Goal: Information Seeking & Learning: Learn about a topic

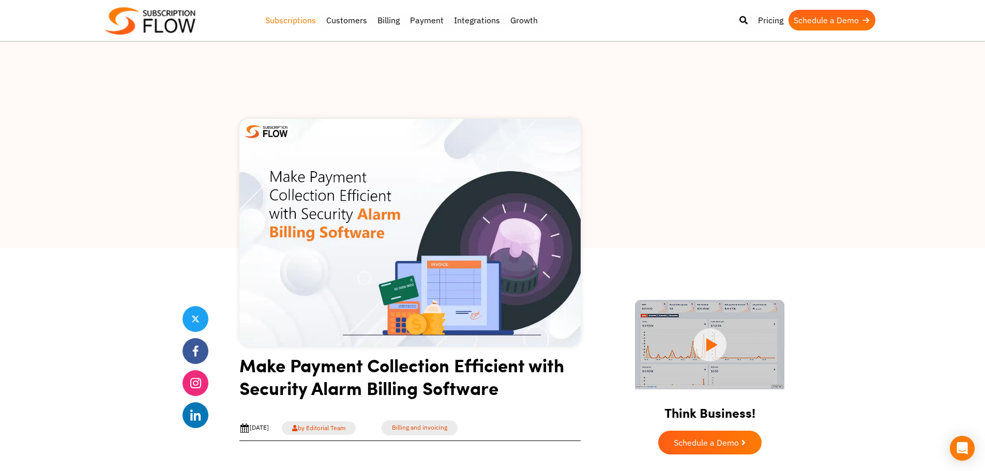
click at [279, 19] on link "Subscriptions" at bounding box center [290, 20] width 61 height 21
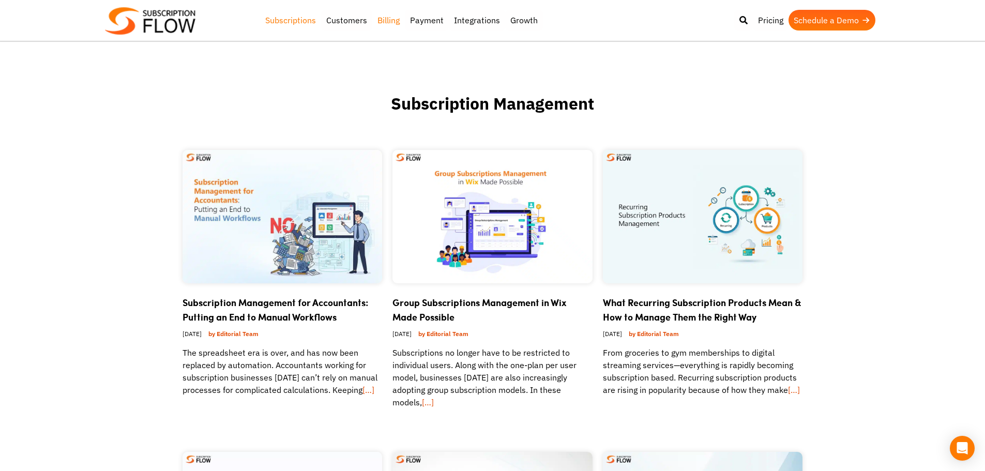
click at [383, 23] on link "Billing" at bounding box center [388, 20] width 33 height 21
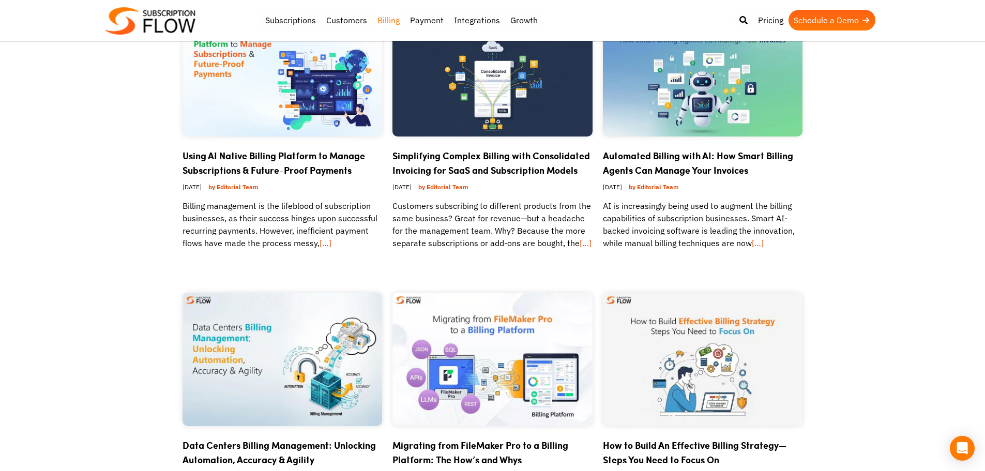
scroll to position [71, 0]
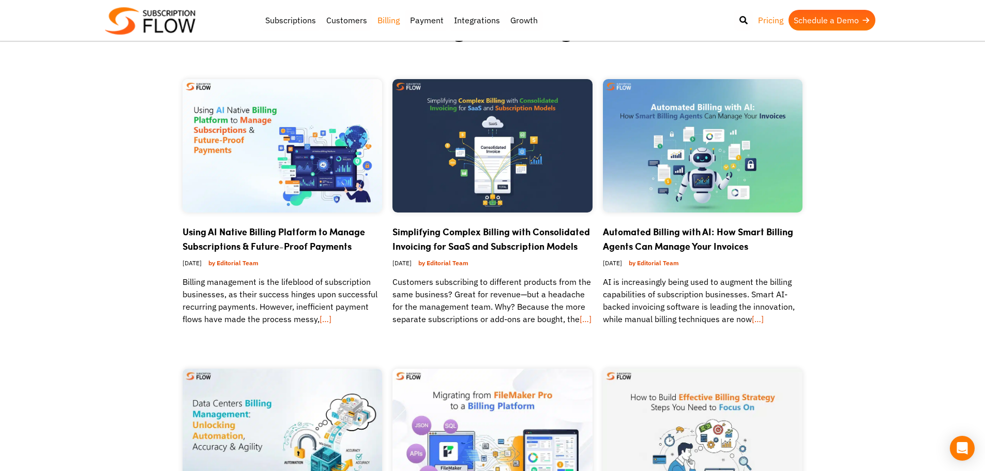
click at [768, 22] on link "Pricing" at bounding box center [771, 20] width 36 height 21
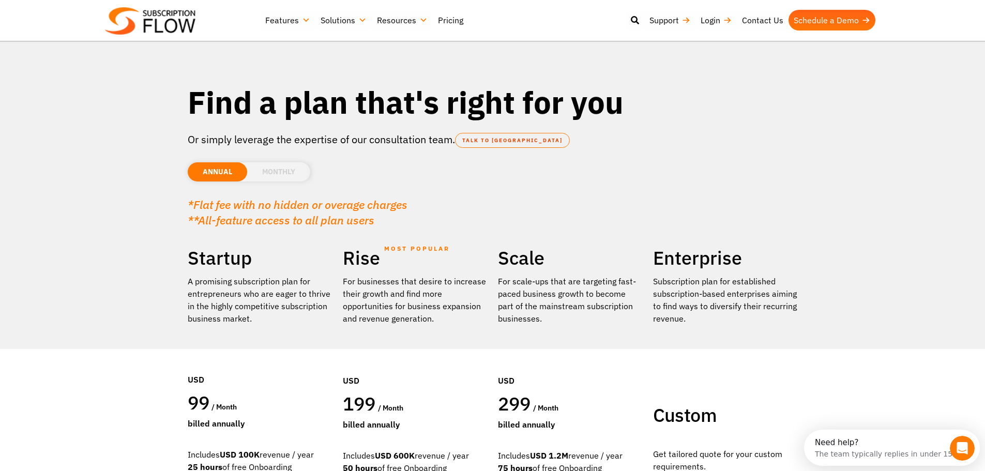
click at [280, 172] on li "MONTHLY" at bounding box center [278, 171] width 63 height 19
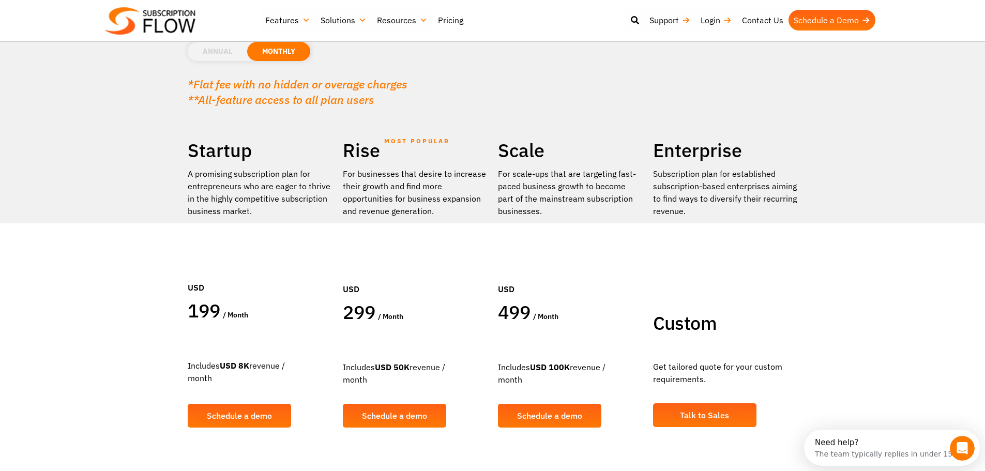
scroll to position [121, 0]
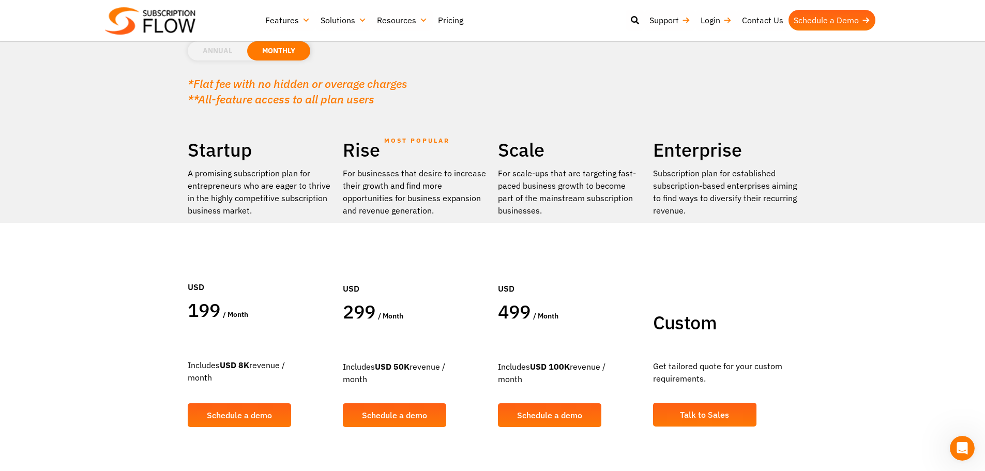
click at [230, 52] on li "ANNUAL" at bounding box center [217, 50] width 59 height 19
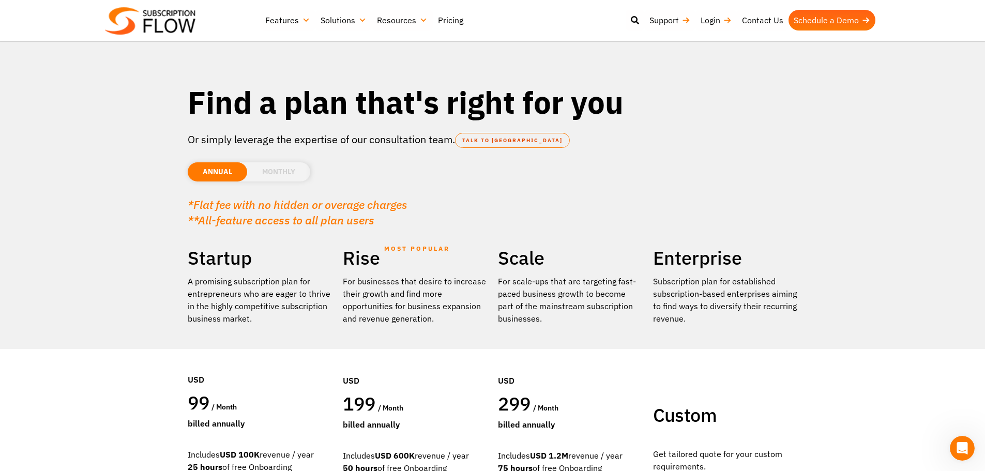
scroll to position [1, 0]
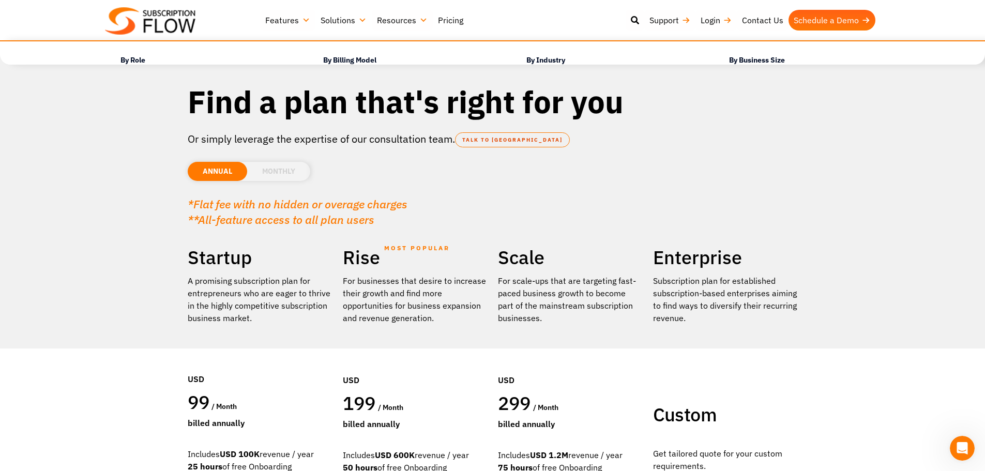
click at [346, 21] on link "Solutions" at bounding box center [343, 20] width 56 height 21
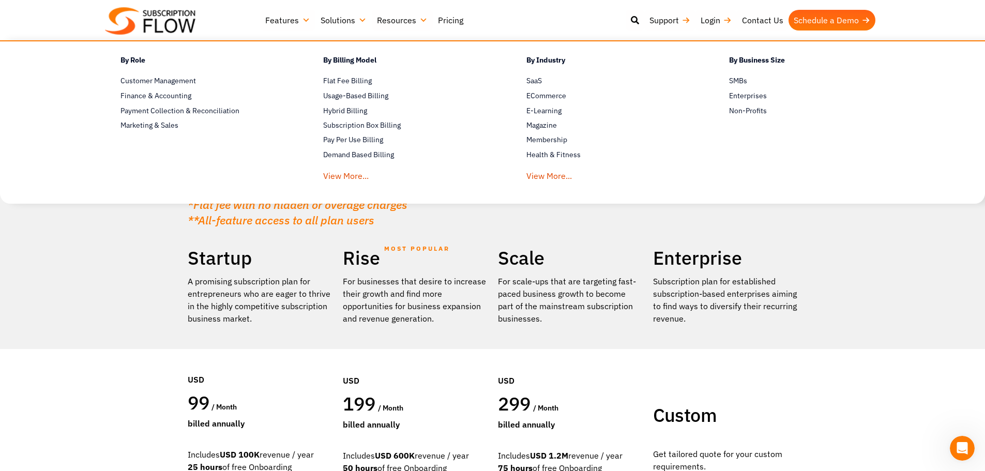
scroll to position [1, 0]
